Goal: Information Seeking & Learning: Learn about a topic

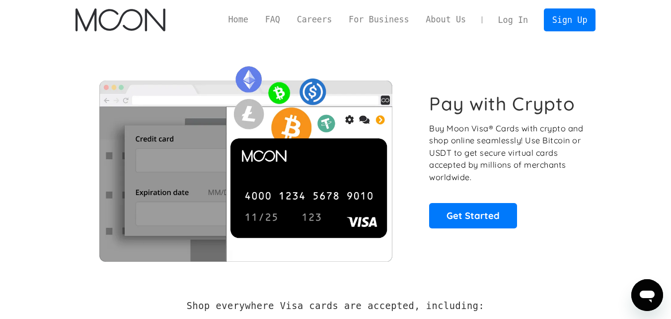
click at [461, 146] on p "Buy Moon Visa® Cards with crypto and shop online seamlessly! Use Bitcoin or USD…" at bounding box center [507, 152] width 156 height 61
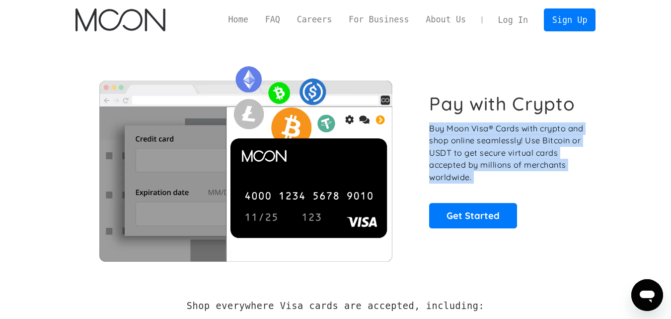
click at [461, 146] on p "Buy Moon Visa® Cards with crypto and shop online seamlessly! Use Bitcoin or USD…" at bounding box center [507, 152] width 156 height 61
click at [487, 155] on p "Buy Moon Visa® Cards with crypto and shop online seamlessly! Use Bitcoin or USD…" at bounding box center [507, 152] width 156 height 61
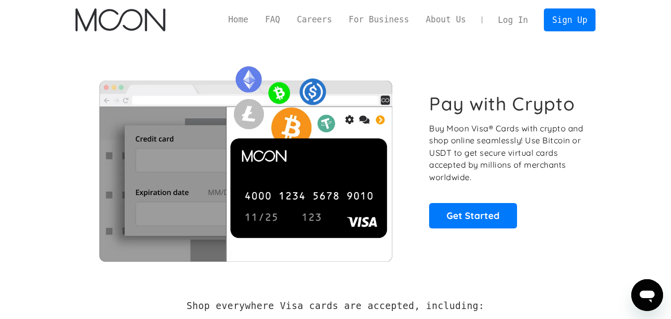
click at [498, 135] on p "Buy Moon Visa® Cards with crypto and shop online seamlessly! Use Bitcoin or USD…" at bounding box center [507, 152] width 156 height 61
click at [469, 129] on p "Buy Moon Visa® Cards with crypto and shop online seamlessly! Use Bitcoin or USD…" at bounding box center [507, 152] width 156 height 61
click at [509, 153] on p "Buy Moon Visa® Cards with crypto and shop online seamlessly! Use Bitcoin or USD…" at bounding box center [507, 152] width 156 height 61
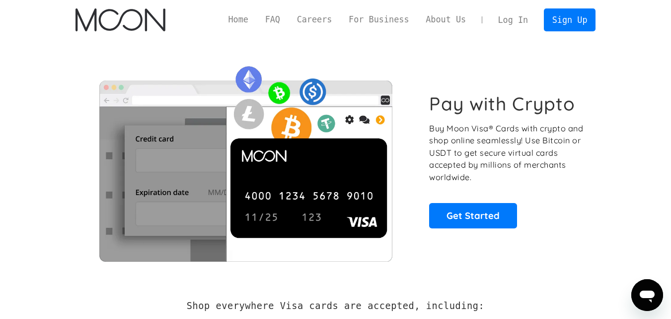
click at [509, 153] on p "Buy Moon Visa® Cards with crypto and shop online seamlessly! Use Bitcoin or USD…" at bounding box center [507, 152] width 156 height 61
